Goal: Transaction & Acquisition: Subscribe to service/newsletter

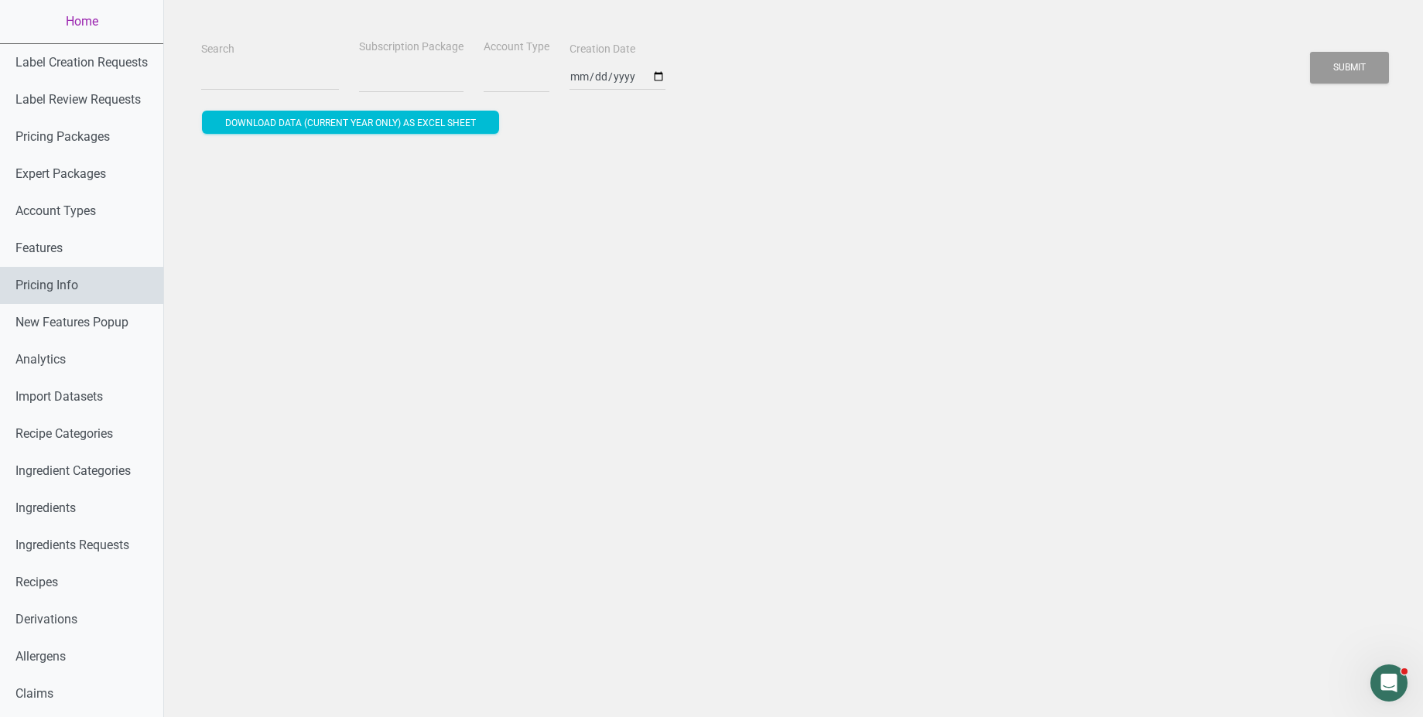
select select
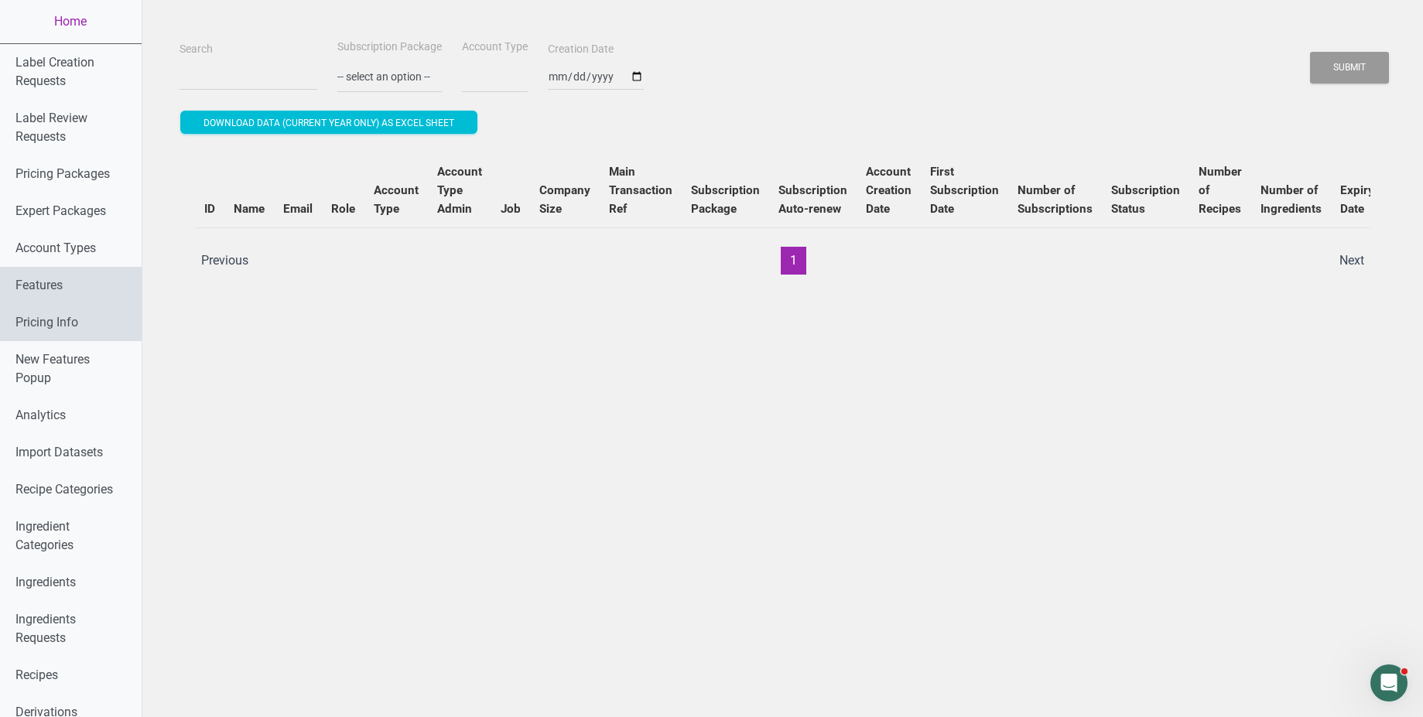
click at [80, 292] on link "Features" at bounding box center [71, 285] width 142 height 37
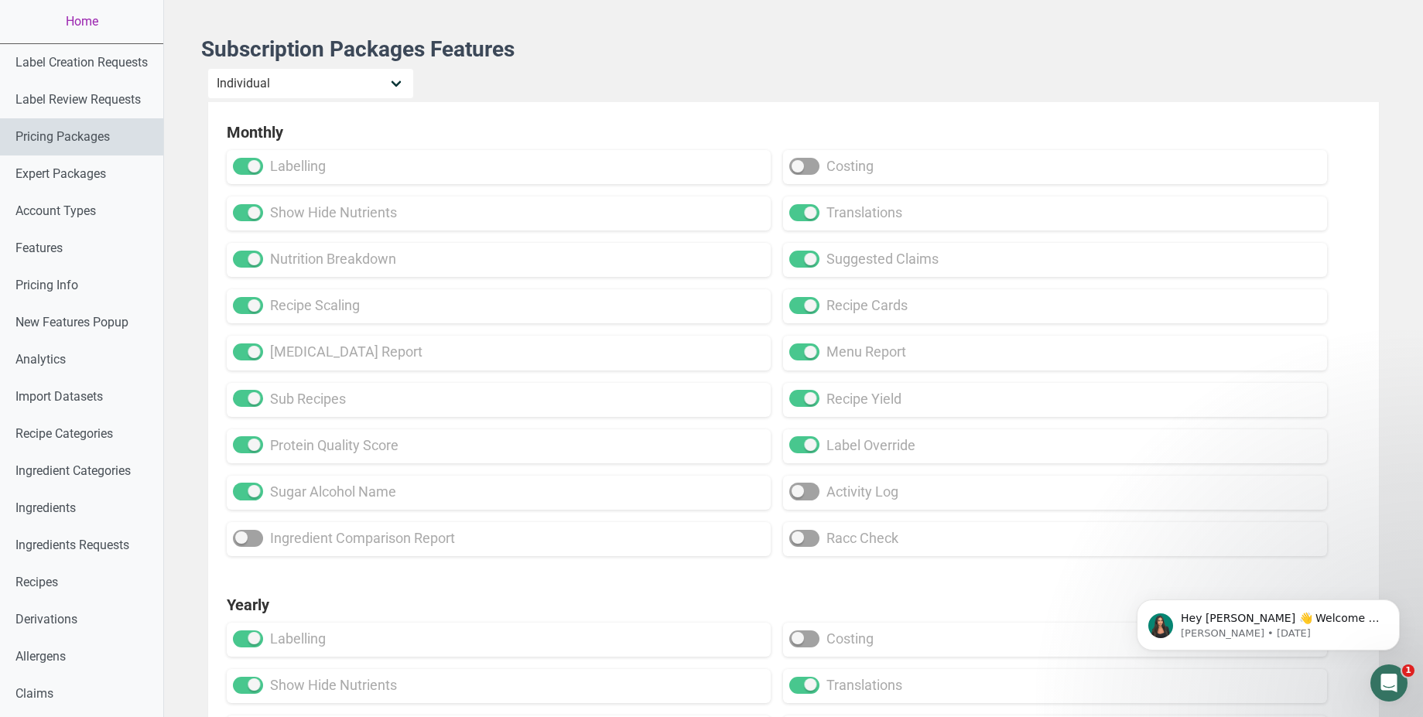
click at [89, 135] on link "Pricing Packages" at bounding box center [81, 136] width 163 height 37
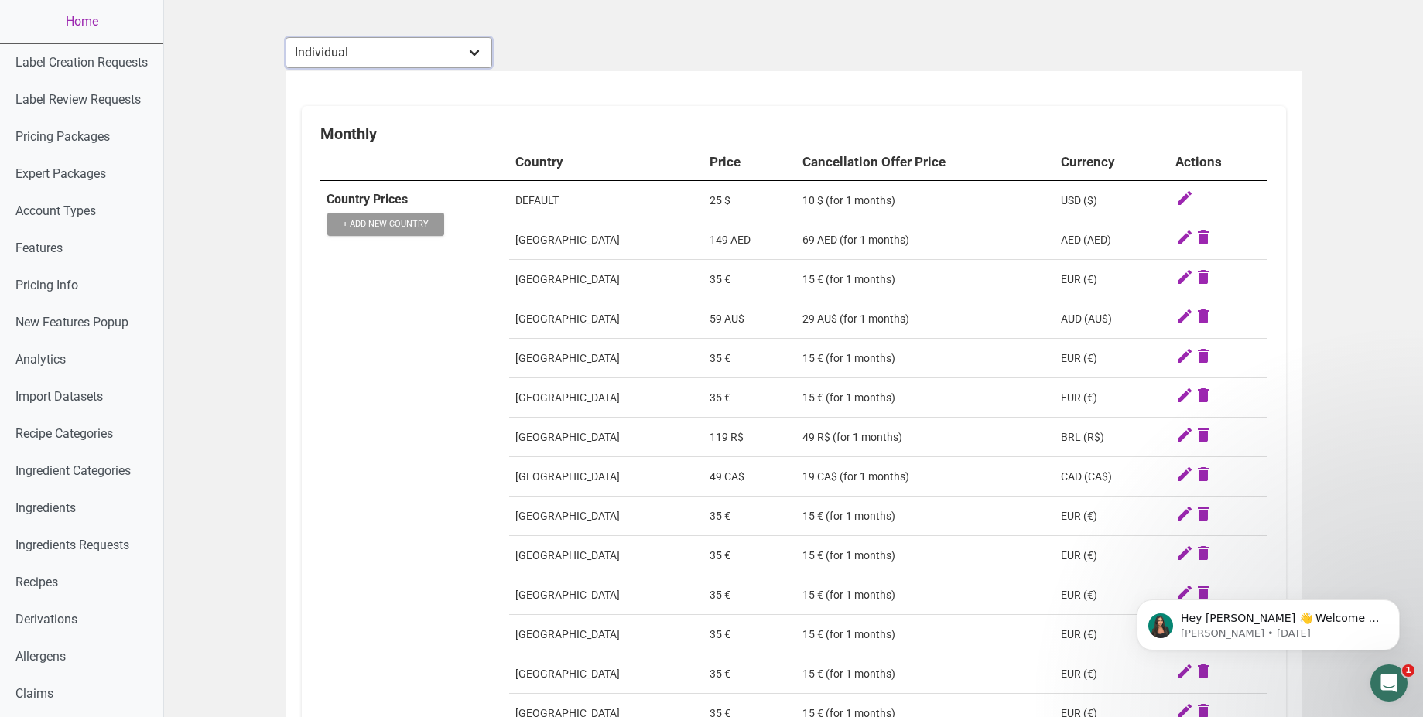
click at [345, 130] on div "Monthly" at bounding box center [793, 134] width 947 height 19
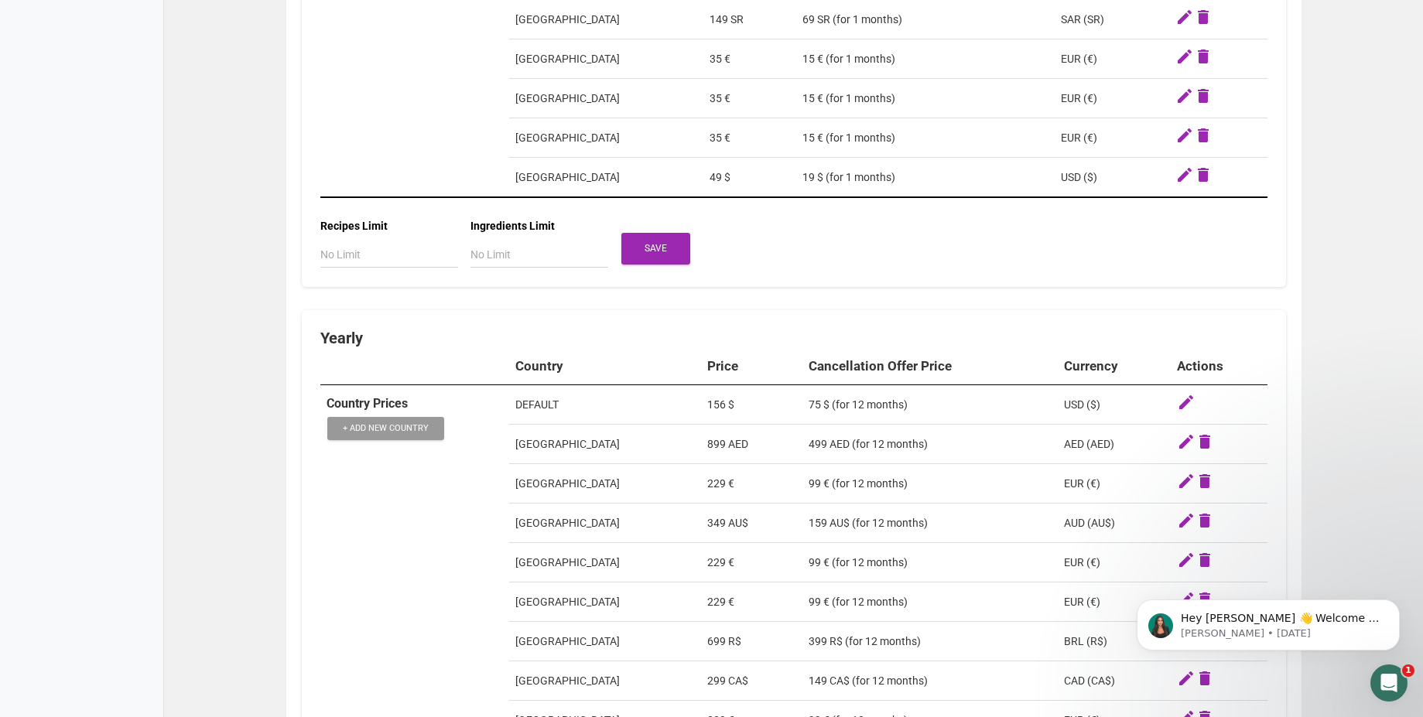
scroll to position [1480, 0]
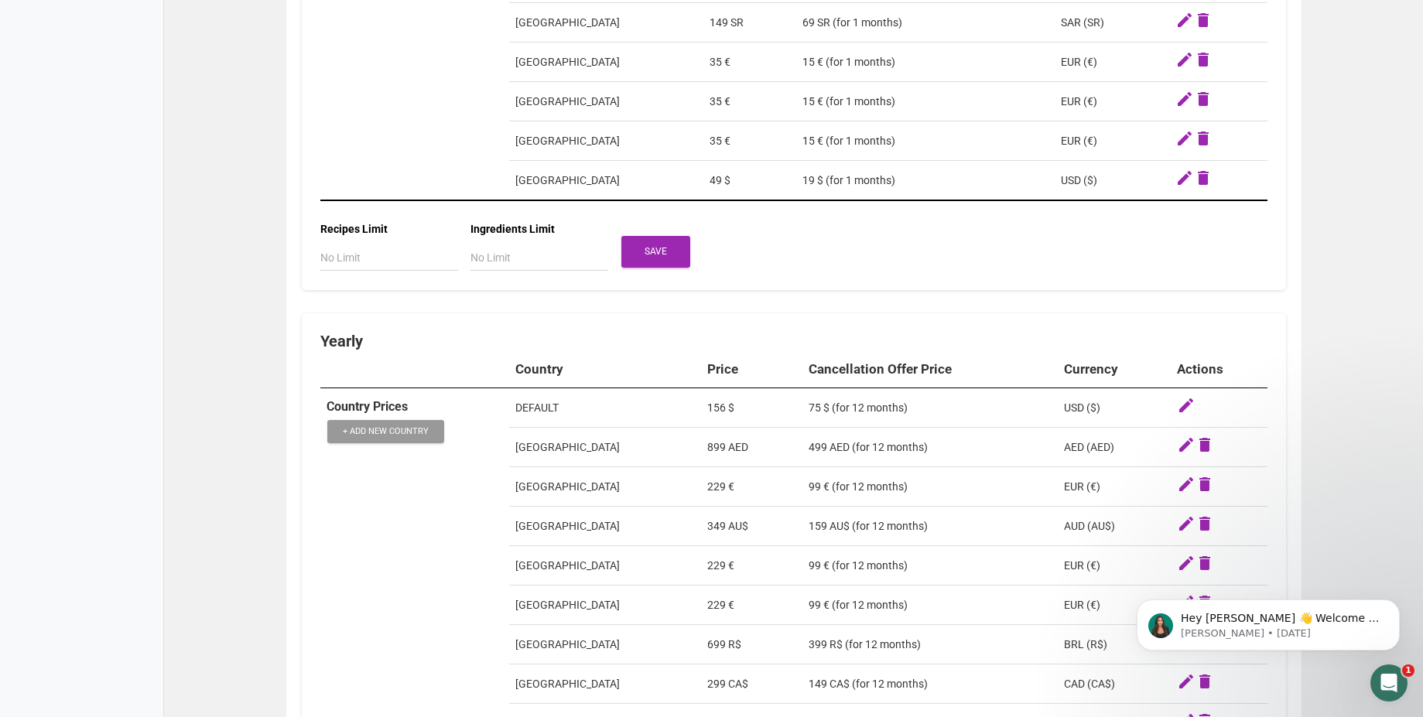
click at [349, 336] on div "Yearly" at bounding box center [793, 341] width 947 height 19
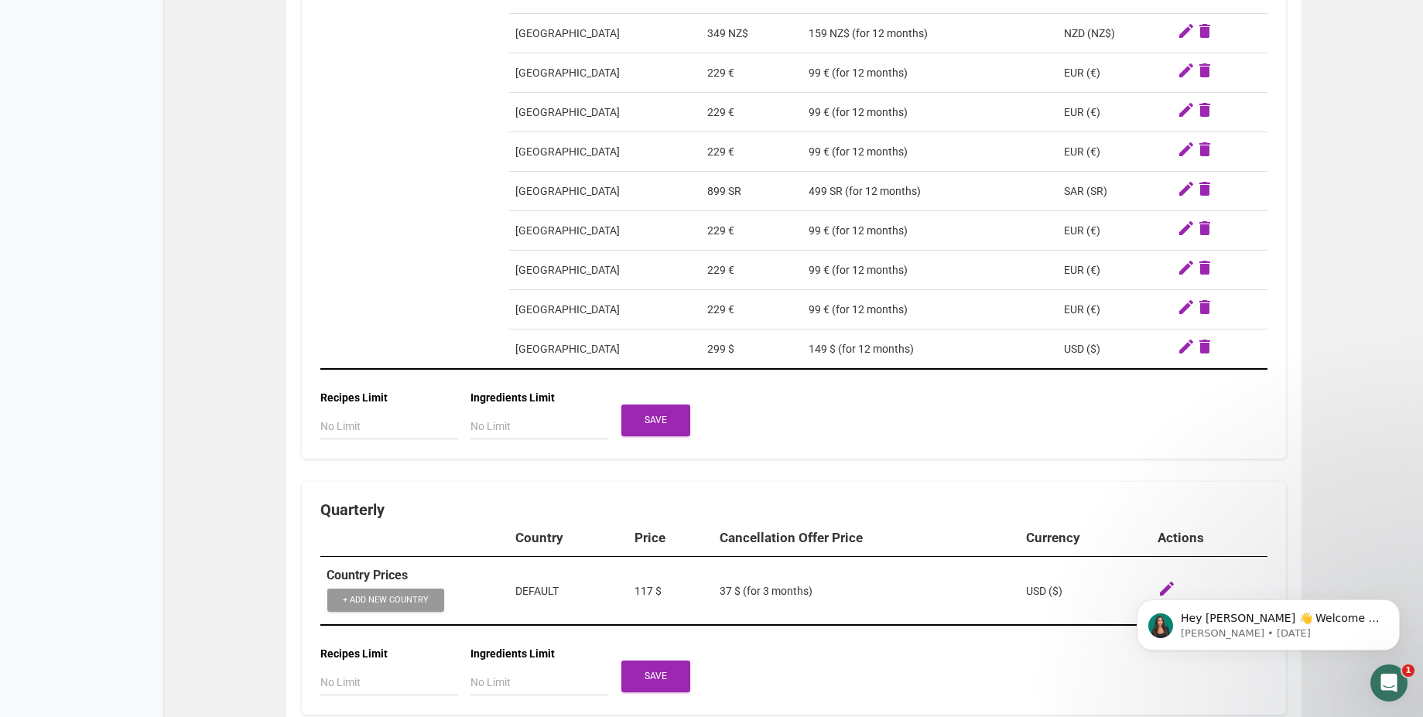
scroll to position [3026, 0]
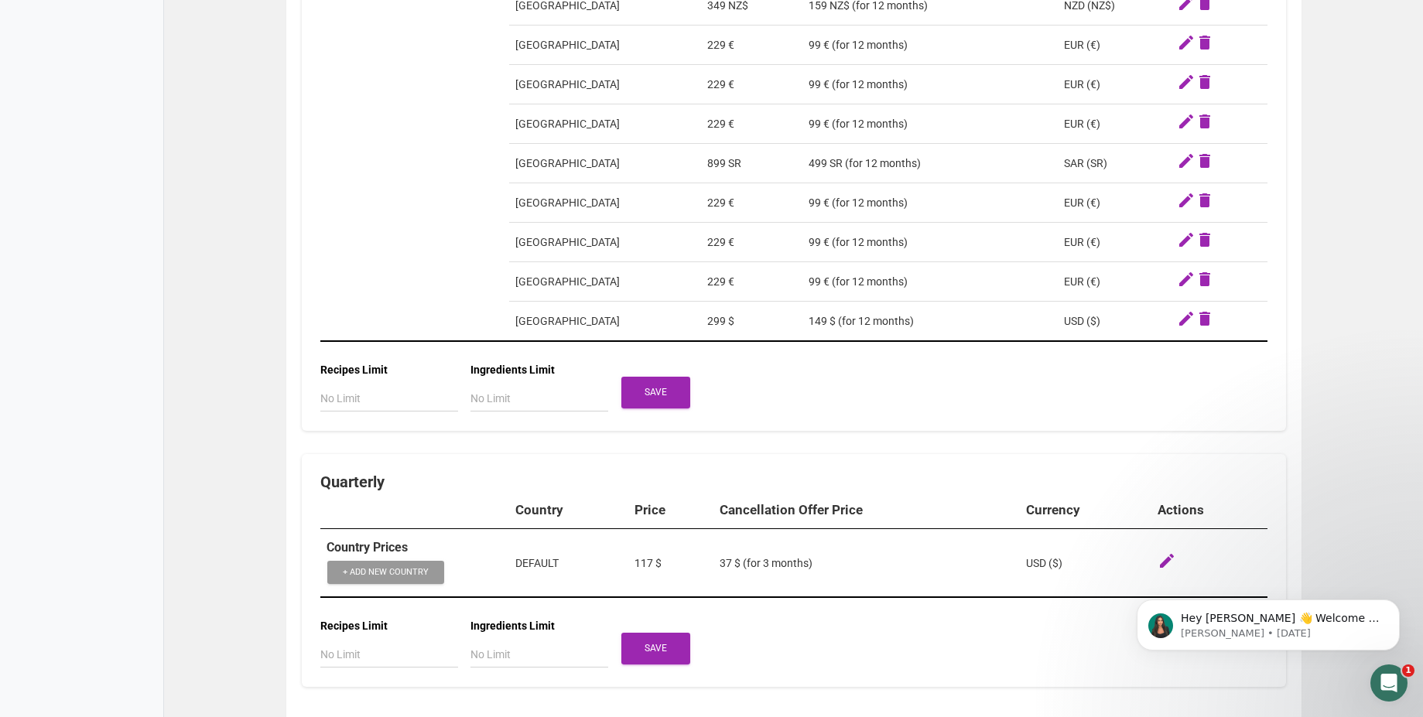
click at [357, 479] on div "Quarterly" at bounding box center [793, 482] width 947 height 19
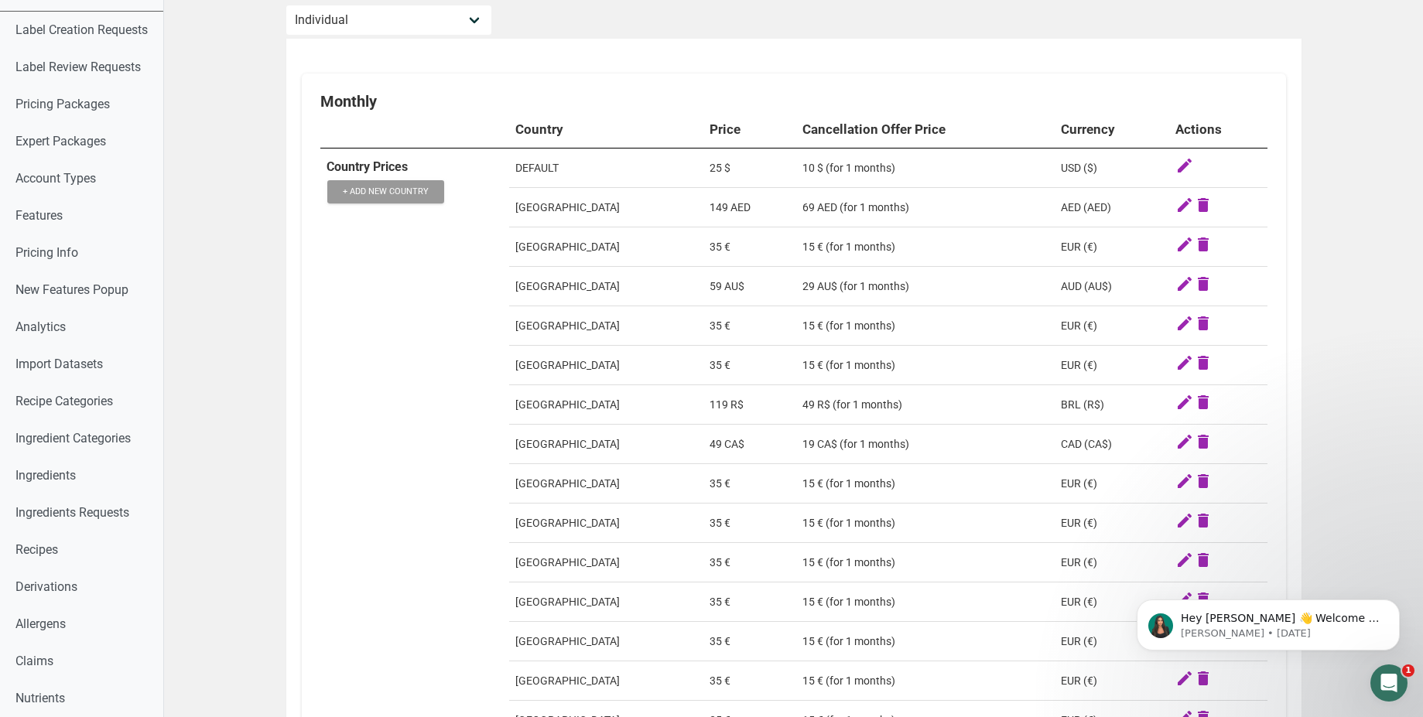
scroll to position [0, 0]
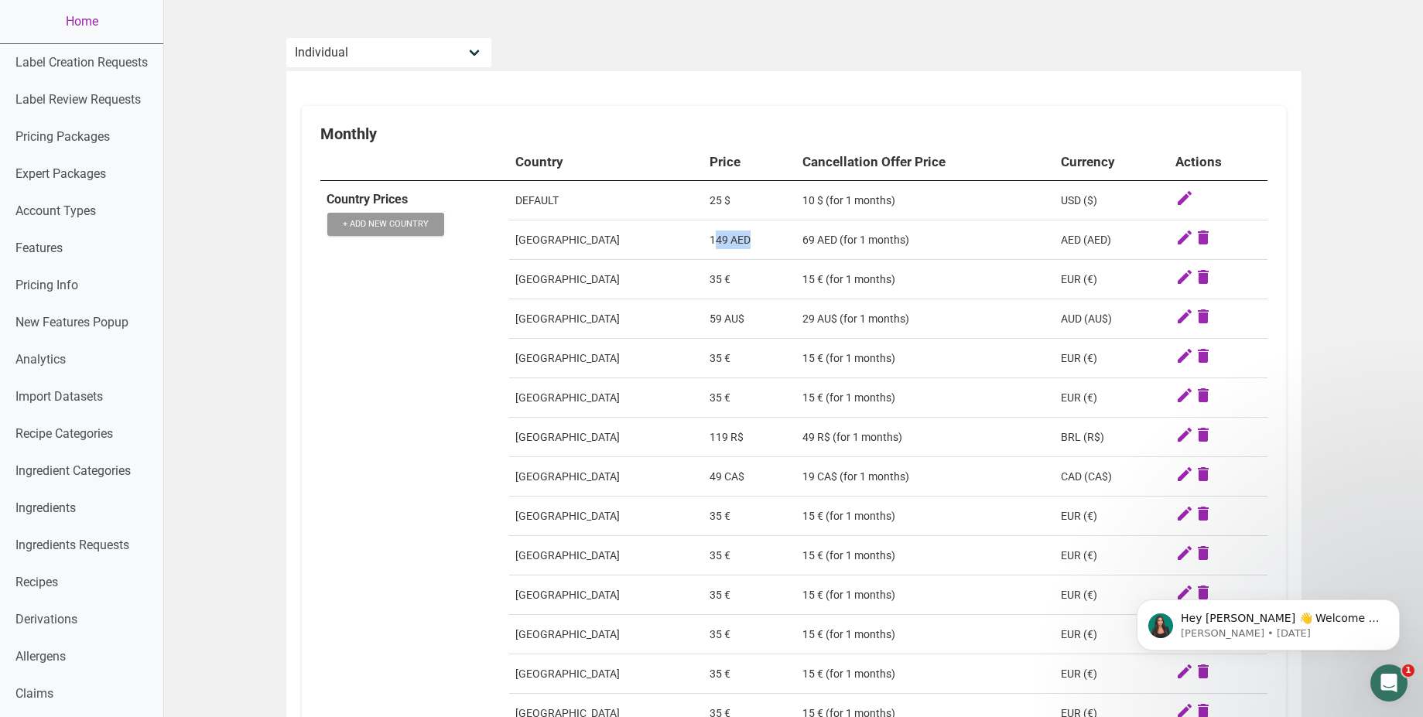
drag, startPoint x: 713, startPoint y: 241, endPoint x: 772, endPoint y: 239, distance: 58.8
click at [772, 239] on td "149 AED" at bounding box center [749, 239] width 93 height 39
drag, startPoint x: 803, startPoint y: 159, endPoint x: 958, endPoint y: 166, distance: 155.7
click at [958, 166] on th "Cancellation Offer Price" at bounding box center [925, 162] width 258 height 38
drag, startPoint x: 517, startPoint y: 244, endPoint x: 576, endPoint y: 243, distance: 59.6
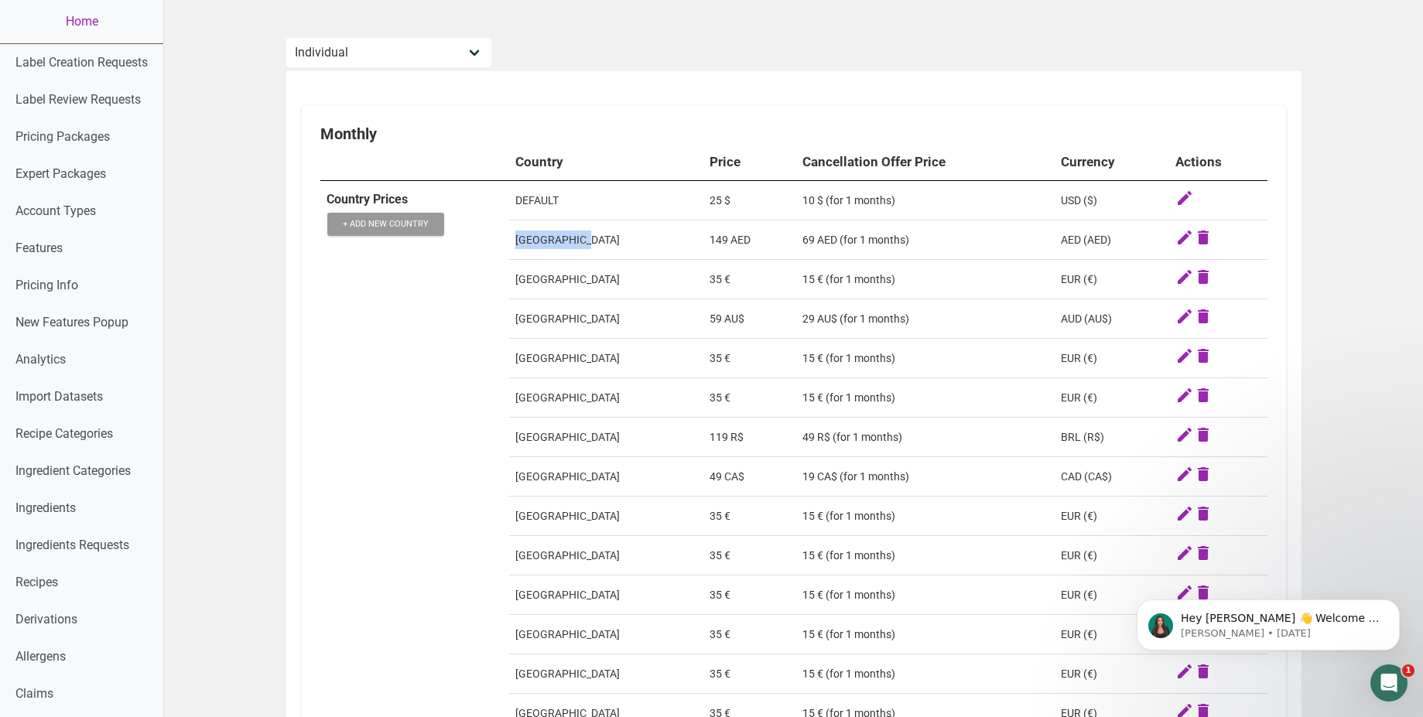
click at [576, 243] on td "[GEOGRAPHIC_DATA]" at bounding box center [606, 239] width 194 height 39
click at [528, 199] on td "DEFAULT" at bounding box center [606, 200] width 194 height 39
click at [531, 200] on td "DEFAULT" at bounding box center [606, 200] width 194 height 39
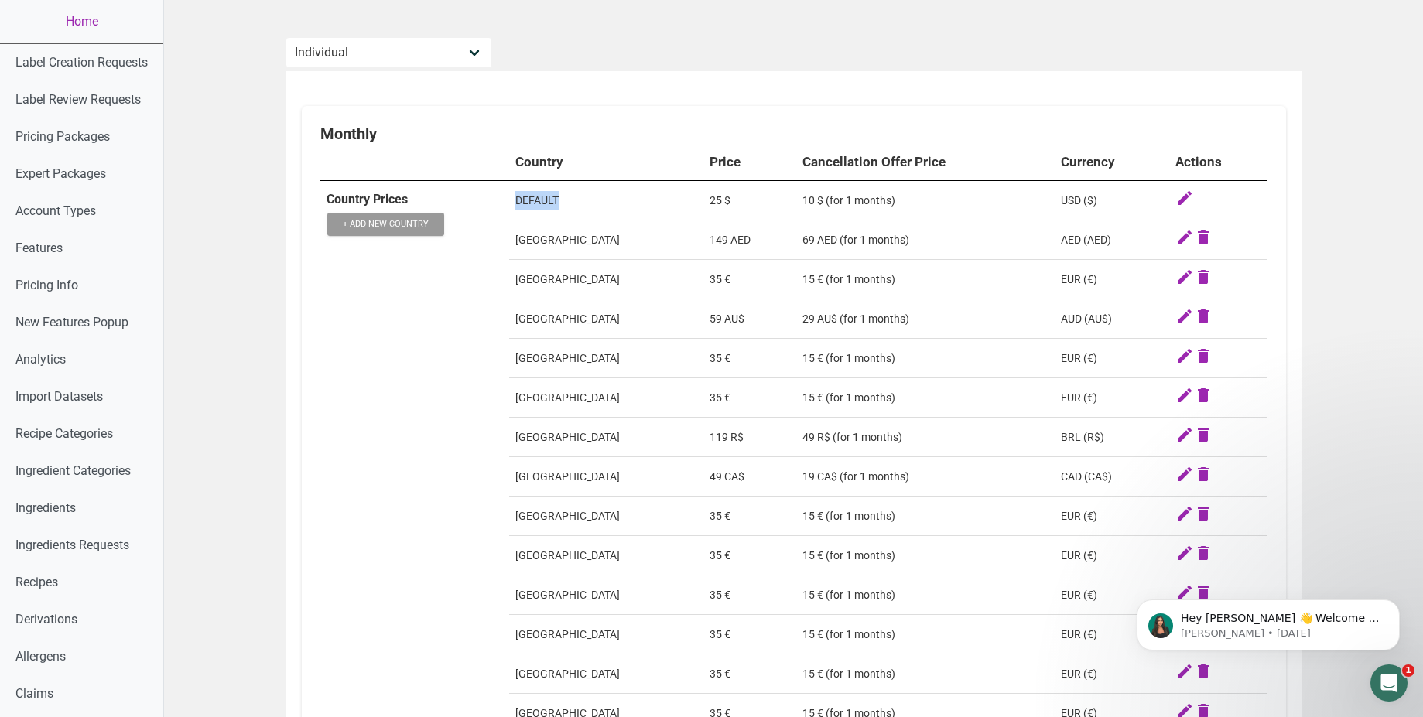
click at [531, 200] on td "DEFAULT" at bounding box center [606, 200] width 194 height 39
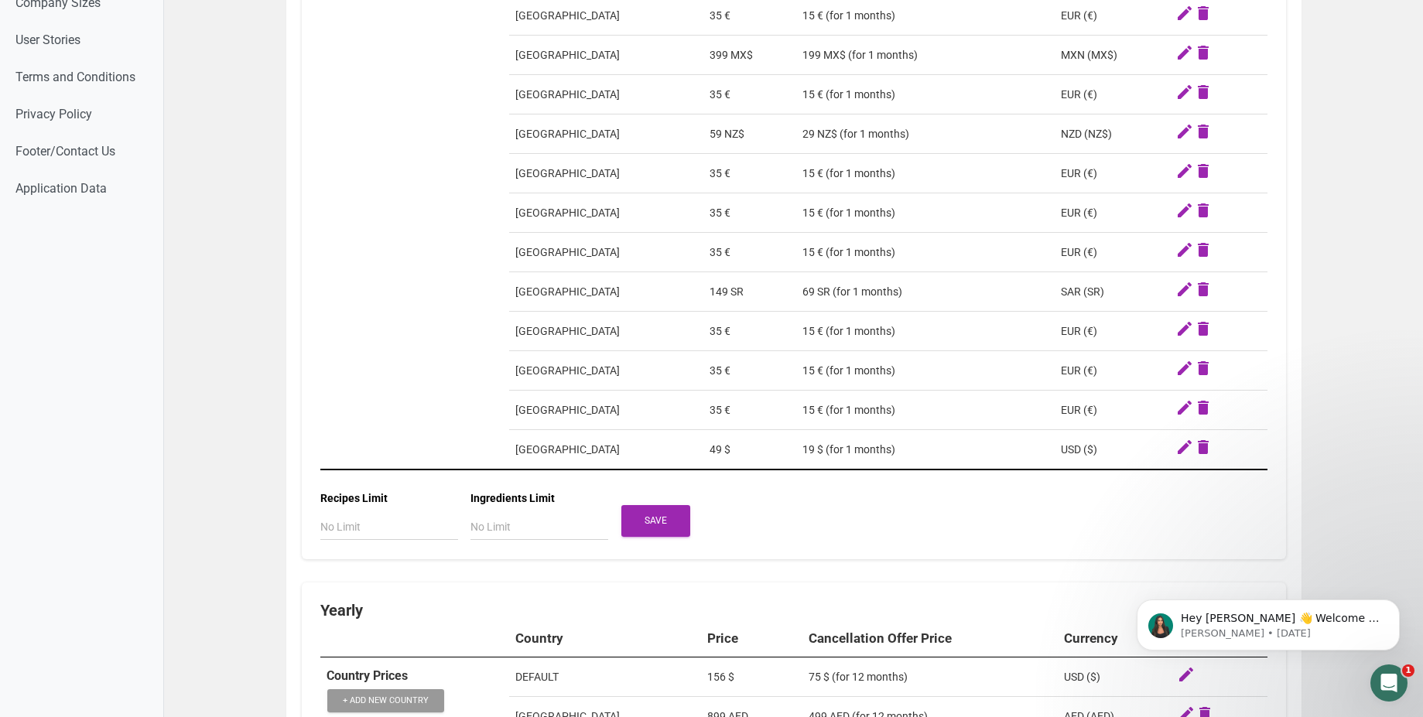
scroll to position [1211, 0]
click at [549, 445] on td "[GEOGRAPHIC_DATA]" at bounding box center [606, 449] width 194 height 40
drag, startPoint x: 740, startPoint y: 446, endPoint x: 511, endPoint y: 449, distance: 229.0
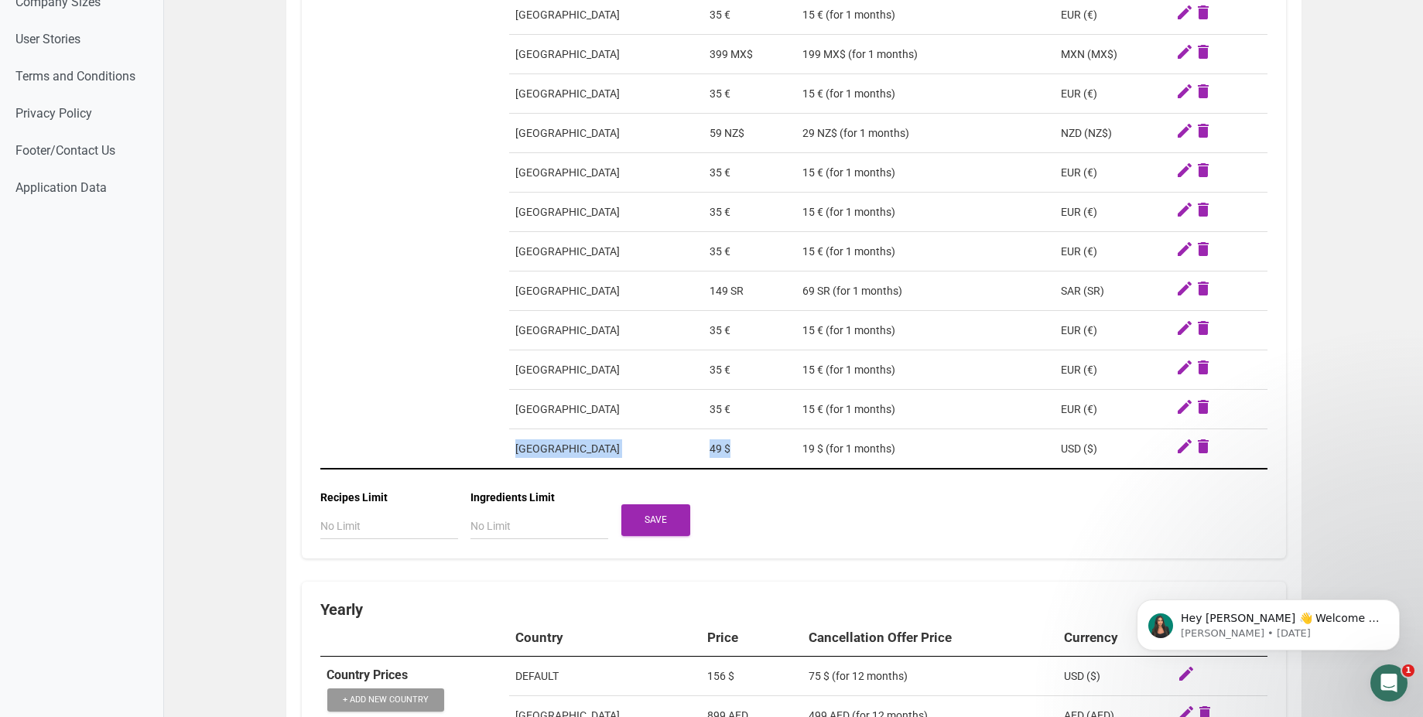
click at [511, 449] on tr "United States 49 $ 19 $ (for 1 months) USD ($)" at bounding box center [793, 449] width 947 height 40
click at [705, 446] on td "49 $" at bounding box center [749, 449] width 93 height 40
click at [706, 449] on td "49 $" at bounding box center [749, 449] width 93 height 40
drag, startPoint x: 706, startPoint y: 449, endPoint x: 737, endPoint y: 446, distance: 31.0
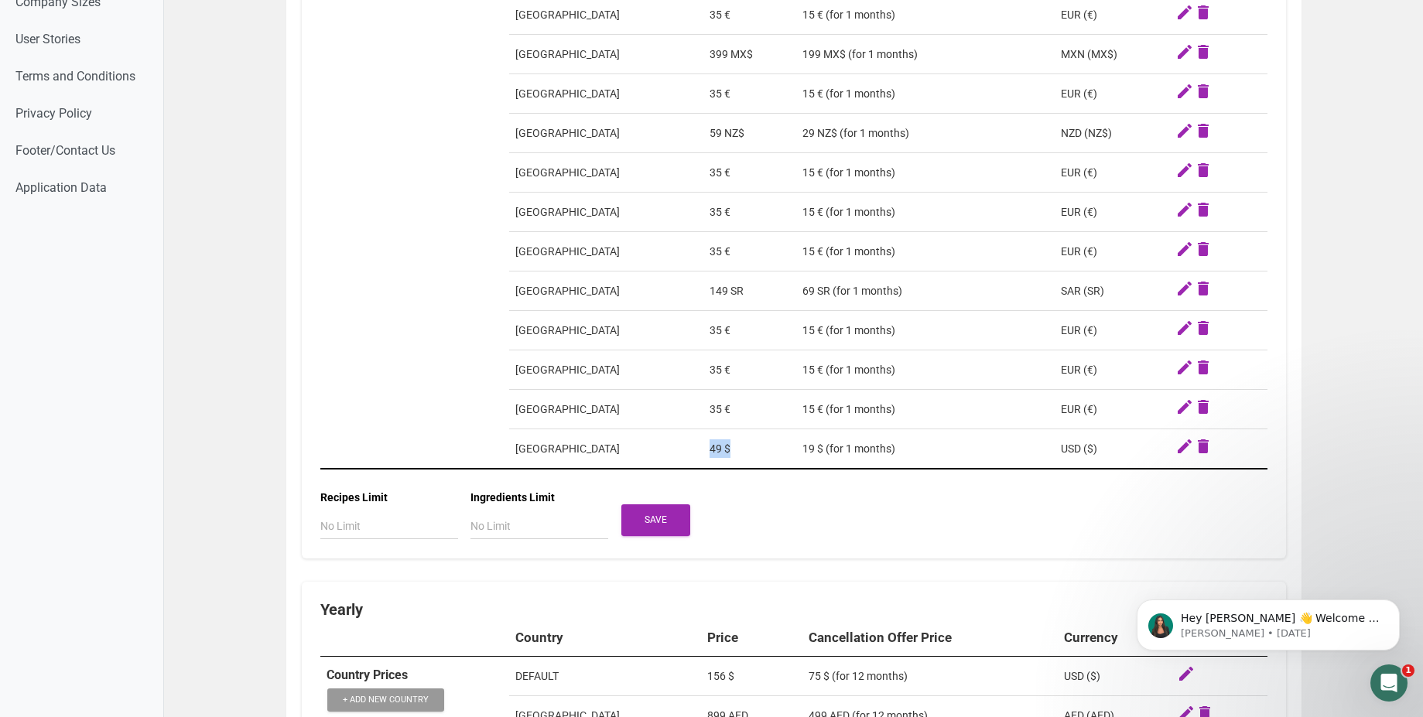
click at [737, 446] on td "49 $" at bounding box center [749, 449] width 93 height 40
